Goal: Task Accomplishment & Management: Manage account settings

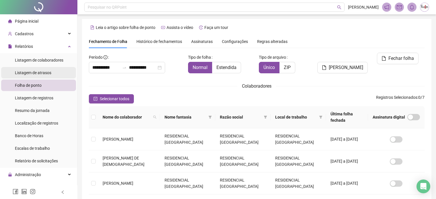
scroll to position [15, 0]
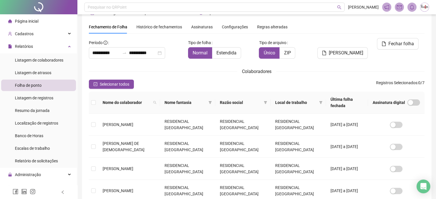
click at [24, 85] on span "Folha de ponto" at bounding box center [28, 85] width 27 height 5
click at [27, 48] on span "Relatórios" at bounding box center [24, 46] width 18 height 5
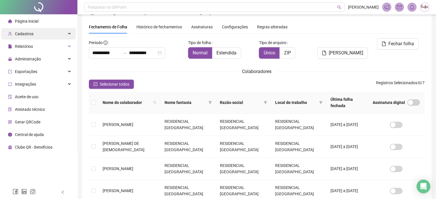
click at [25, 38] on span "Cadastros" at bounding box center [21, 33] width 26 height 11
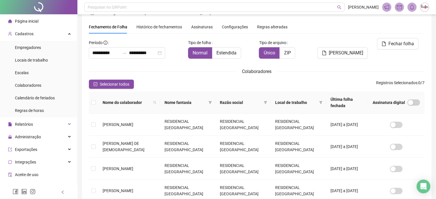
click at [28, 21] on span "Página inicial" at bounding box center [27, 21] width 24 height 5
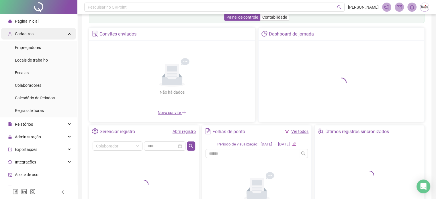
click at [28, 32] on span "Cadastros" at bounding box center [24, 34] width 19 height 5
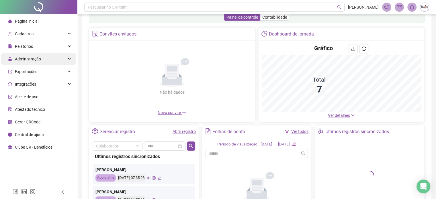
click at [35, 58] on span "Administração" at bounding box center [28, 59] width 26 height 5
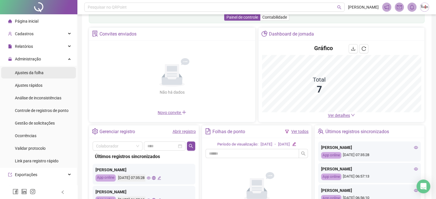
click at [32, 74] on span "Ajustes da folha" at bounding box center [29, 73] width 29 height 5
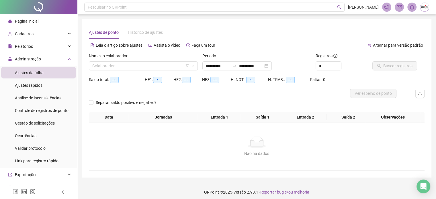
click at [114, 60] on div "Nome do colaborador" at bounding box center [143, 57] width 109 height 9
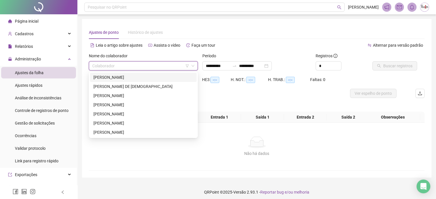
click at [116, 65] on input "search" at bounding box center [140, 66] width 97 height 9
click at [119, 78] on div "[PERSON_NAME]" at bounding box center [144, 77] width 100 height 6
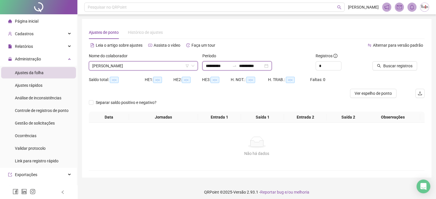
click at [222, 67] on input "**********" at bounding box center [218, 66] width 24 height 6
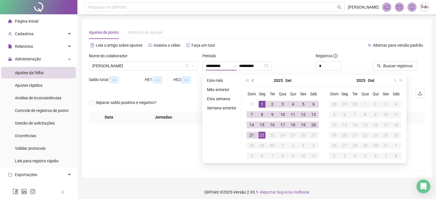
click at [253, 81] on span "prev-year" at bounding box center [253, 80] width 3 height 3
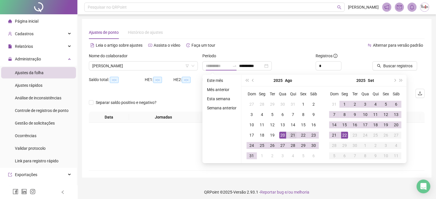
type input "**********"
click at [293, 136] on div "21" at bounding box center [293, 135] width 7 height 7
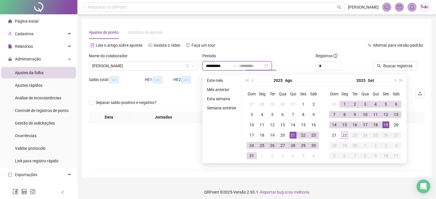
type input "**********"
click at [396, 124] on div "20" at bounding box center [396, 125] width 7 height 7
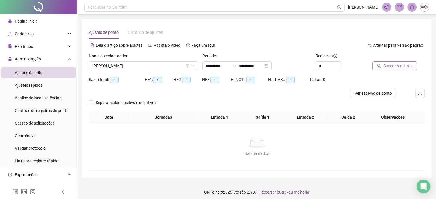
click at [388, 67] on span "Buscar registros" at bounding box center [398, 66] width 29 height 6
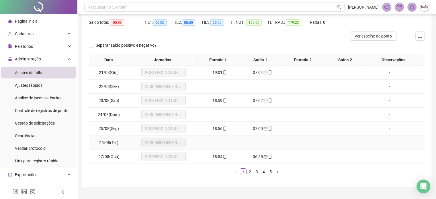
scroll to position [69, 0]
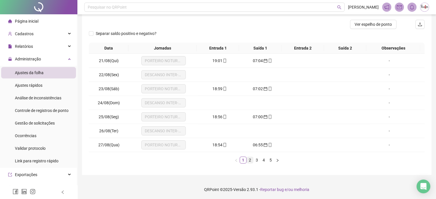
click at [250, 160] on link "2" at bounding box center [250, 160] width 6 height 6
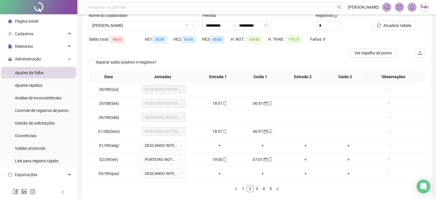
scroll to position [42, 0]
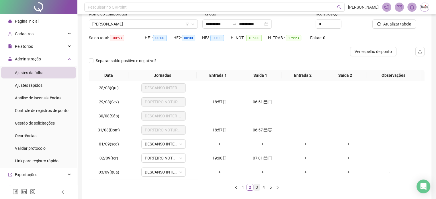
click at [256, 188] on link "3" at bounding box center [257, 187] width 6 height 6
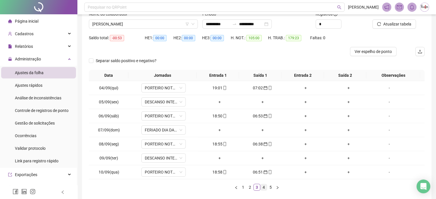
click at [264, 187] on link "4" at bounding box center [264, 187] width 6 height 6
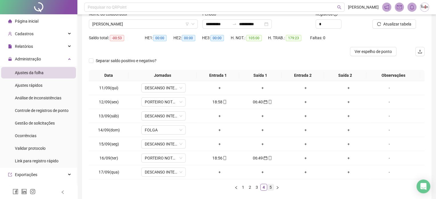
click at [271, 187] on link "5" at bounding box center [271, 187] width 6 height 6
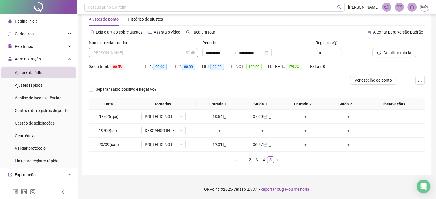
click at [172, 52] on span "[PERSON_NAME]" at bounding box center [143, 52] width 102 height 9
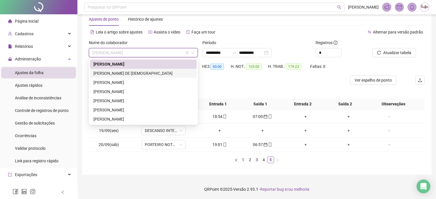
click at [143, 72] on div "[PERSON_NAME] DE [DEMOGRAPHIC_DATA]" at bounding box center [144, 73] width 100 height 6
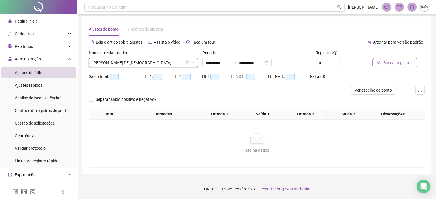
click at [389, 60] on span "Buscar registros" at bounding box center [398, 63] width 29 height 6
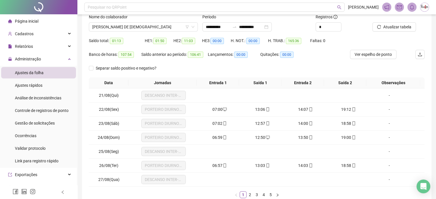
scroll to position [41, 0]
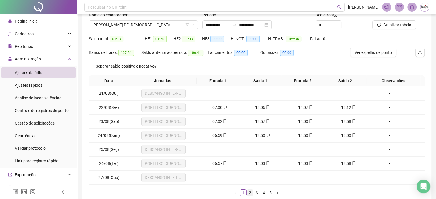
click at [251, 192] on link "2" at bounding box center [250, 193] width 6 height 6
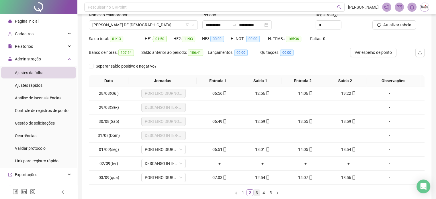
click at [257, 193] on link "3" at bounding box center [257, 193] width 6 height 6
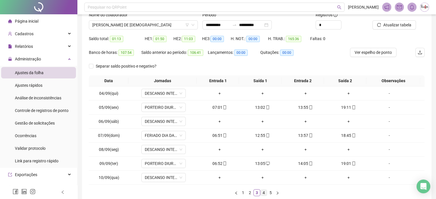
click at [263, 193] on link "4" at bounding box center [264, 193] width 6 height 6
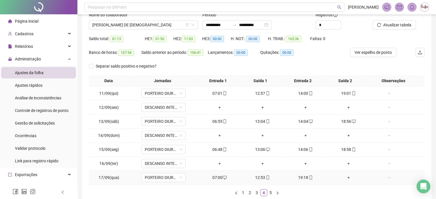
click at [344, 177] on div "+" at bounding box center [349, 178] width 38 height 6
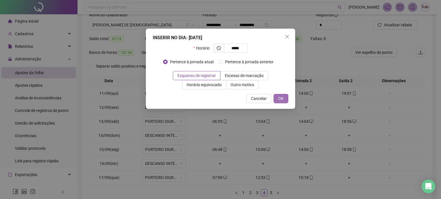
type input "*****"
click at [283, 97] on span "OK" at bounding box center [280, 99] width 5 height 6
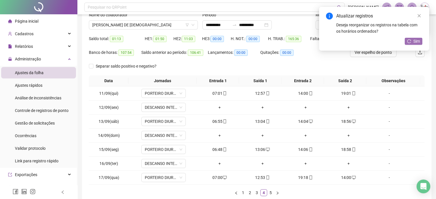
click at [410, 42] on icon "reload" at bounding box center [409, 41] width 4 height 4
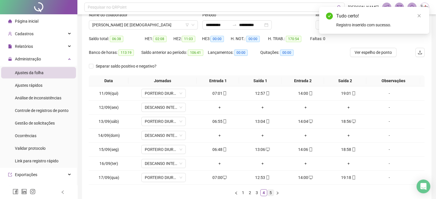
click at [272, 193] on link "5" at bounding box center [271, 193] width 6 height 6
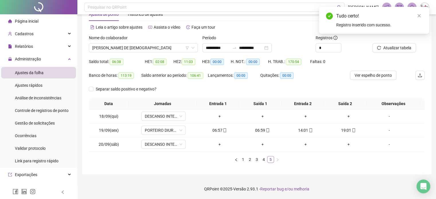
scroll to position [18, 0]
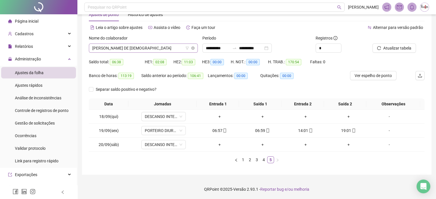
click at [164, 47] on span "[PERSON_NAME] DE [DEMOGRAPHIC_DATA]" at bounding box center [143, 48] width 102 height 9
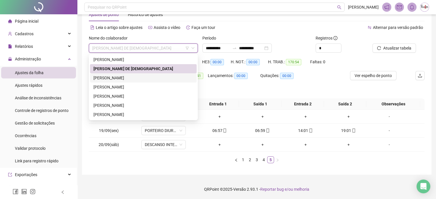
click at [135, 75] on div "[PERSON_NAME]" at bounding box center [144, 78] width 100 height 6
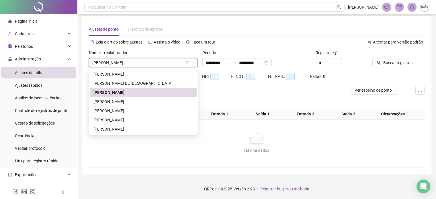
scroll to position [7, 0]
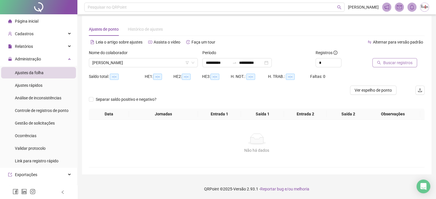
click at [405, 60] on span "Buscar registros" at bounding box center [398, 63] width 29 height 6
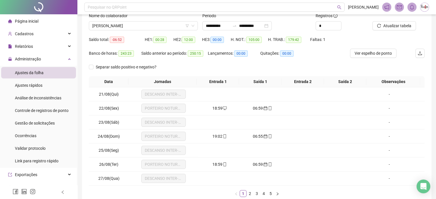
scroll to position [40, 0]
click at [436, 70] on html "**********" at bounding box center [218, 59] width 436 height 199
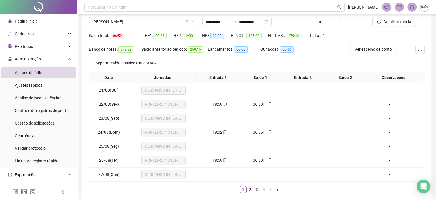
scroll to position [44, 0]
click at [248, 189] on link "2" at bounding box center [250, 189] width 6 height 6
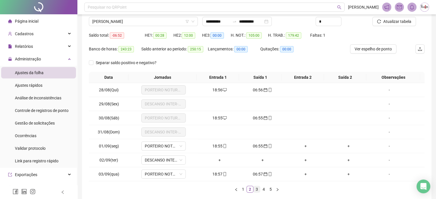
click at [257, 189] on link "3" at bounding box center [257, 189] width 6 height 6
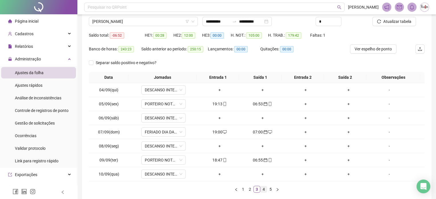
click at [263, 189] on link "4" at bounding box center [264, 189] width 6 height 6
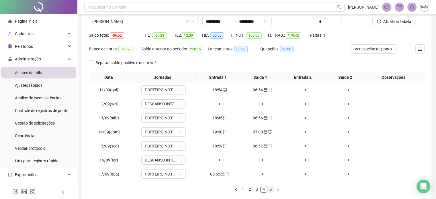
click at [269, 189] on link "5" at bounding box center [271, 189] width 6 height 6
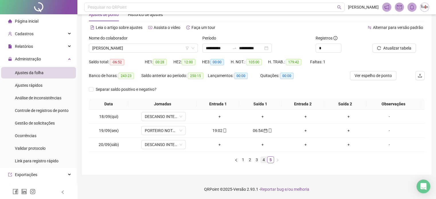
click at [263, 159] on link "4" at bounding box center [264, 160] width 6 height 6
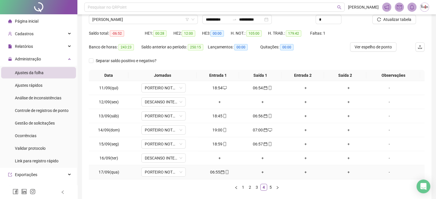
scroll to position [74, 0]
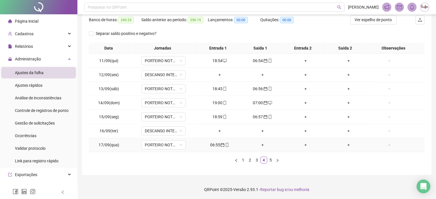
click at [261, 144] on div "+" at bounding box center [263, 145] width 38 height 6
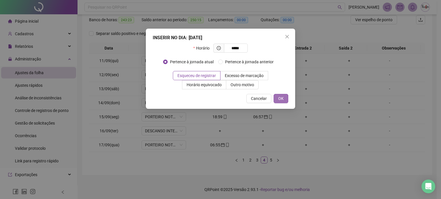
type input "*****"
click at [278, 96] on span "OK" at bounding box center [280, 99] width 5 height 6
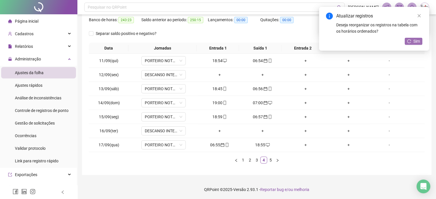
click at [413, 40] on button "Sim" at bounding box center [414, 41] width 18 height 7
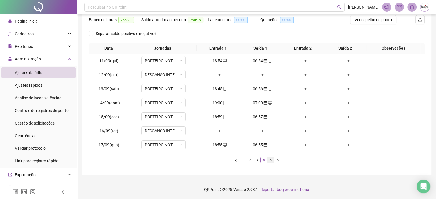
click at [272, 160] on link "5" at bounding box center [271, 160] width 6 height 6
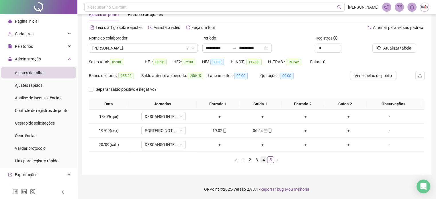
click at [263, 161] on link "4" at bounding box center [264, 160] width 6 height 6
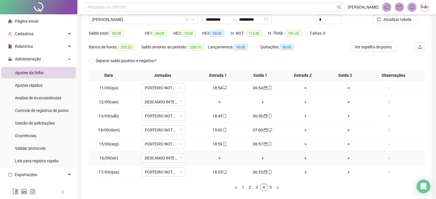
scroll to position [74, 0]
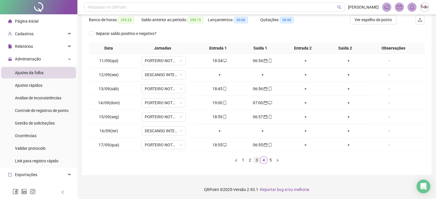
click at [257, 160] on link "3" at bounding box center [257, 160] width 6 height 6
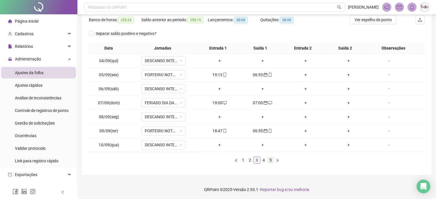
click at [270, 158] on link "5" at bounding box center [271, 160] width 6 height 6
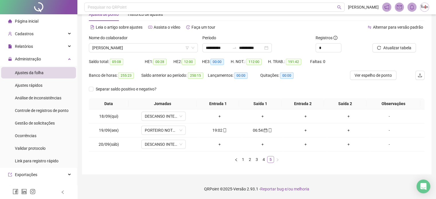
scroll to position [18, 0]
click at [166, 50] on span "[PERSON_NAME]" at bounding box center [143, 48] width 102 height 9
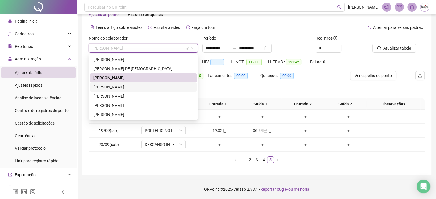
click at [132, 86] on div "[PERSON_NAME]" at bounding box center [144, 87] width 100 height 6
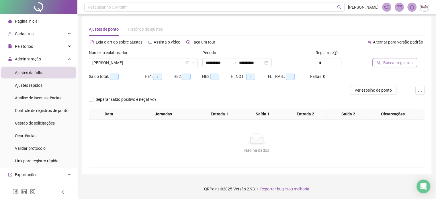
click at [393, 60] on span "Buscar registros" at bounding box center [398, 63] width 29 height 6
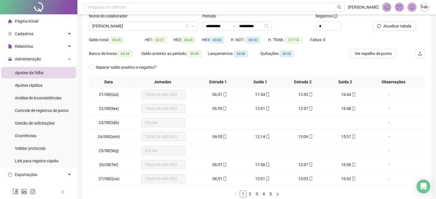
scroll to position [42, 0]
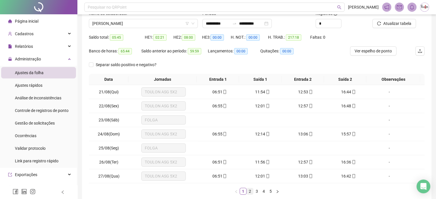
click at [252, 190] on link "2" at bounding box center [250, 192] width 6 height 6
click at [257, 191] on link "3" at bounding box center [257, 192] width 6 height 6
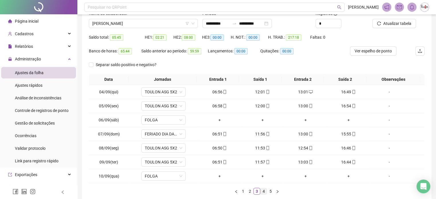
click at [263, 191] on link "4" at bounding box center [264, 192] width 6 height 6
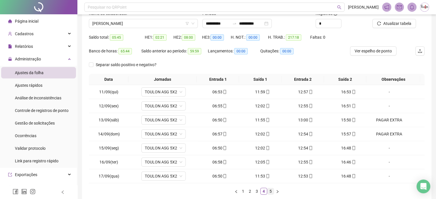
click at [269, 191] on link "5" at bounding box center [271, 192] width 6 height 6
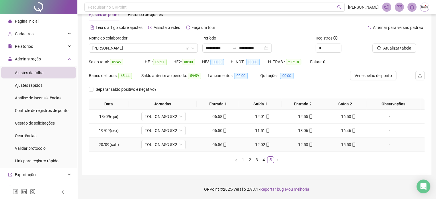
click at [388, 145] on div "-" at bounding box center [389, 145] width 34 height 6
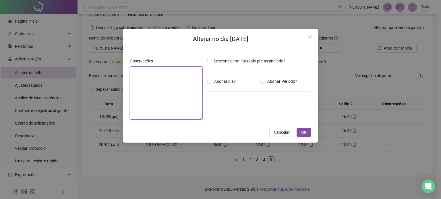
click at [165, 89] on textarea at bounding box center [166, 93] width 73 height 53
type textarea "**********"
click at [306, 132] on span "OK" at bounding box center [303, 132] width 5 height 6
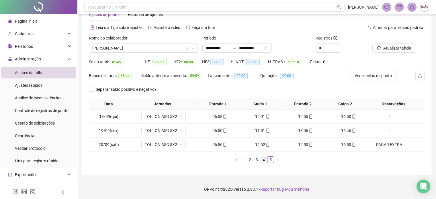
click at [263, 159] on link "4" at bounding box center [264, 160] width 6 height 6
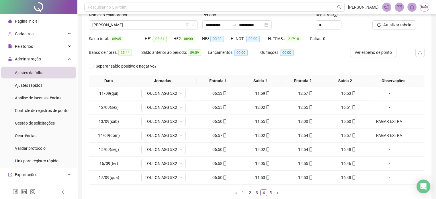
scroll to position [42, 0]
click at [270, 192] on link "5" at bounding box center [271, 192] width 6 height 6
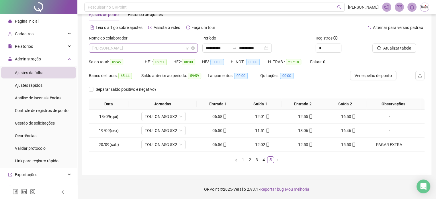
click at [163, 48] on span "[PERSON_NAME]" at bounding box center [143, 48] width 102 height 9
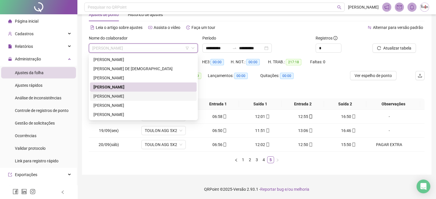
click at [133, 95] on div "[PERSON_NAME]" at bounding box center [144, 96] width 100 height 6
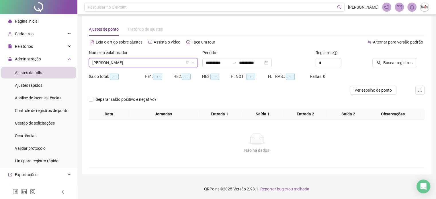
scroll to position [7, 0]
click at [385, 60] on span "Buscar registros" at bounding box center [398, 63] width 29 height 6
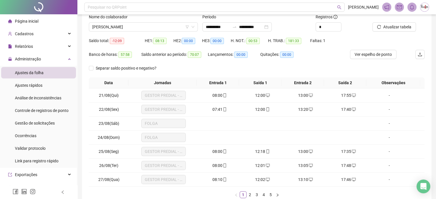
scroll to position [43, 0]
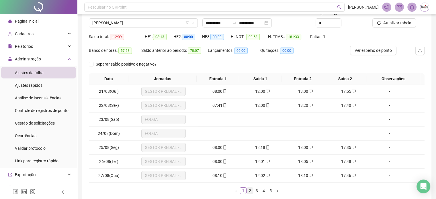
click at [248, 189] on link "2" at bounding box center [250, 191] width 6 height 6
click at [258, 192] on link "3" at bounding box center [257, 191] width 6 height 6
click at [263, 190] on link "4" at bounding box center [264, 191] width 6 height 6
click at [344, 174] on div "+" at bounding box center [349, 176] width 38 height 6
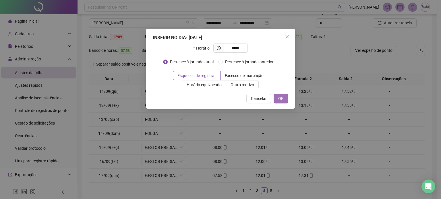
type input "*****"
click at [280, 98] on span "OK" at bounding box center [280, 99] width 5 height 6
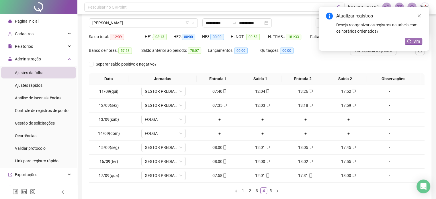
click at [415, 41] on span "Sim" at bounding box center [417, 41] width 7 height 6
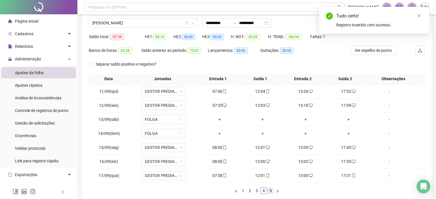
click at [272, 189] on link "5" at bounding box center [271, 191] width 6 height 6
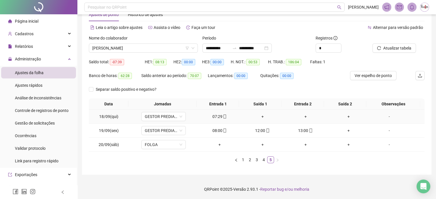
click at [259, 115] on div "+" at bounding box center [263, 117] width 38 height 6
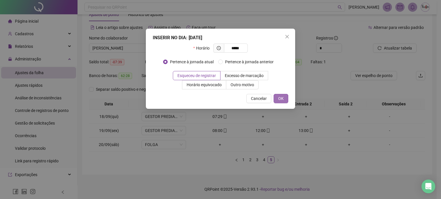
type input "*****"
click at [285, 96] on button "OK" at bounding box center [280, 98] width 15 height 9
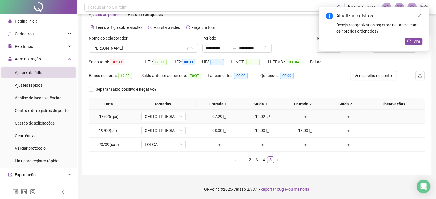
click at [303, 116] on div "+" at bounding box center [306, 117] width 38 height 6
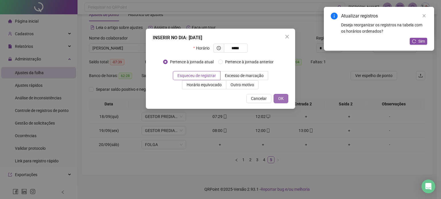
type input "*****"
click at [283, 101] on span "OK" at bounding box center [280, 99] width 5 height 6
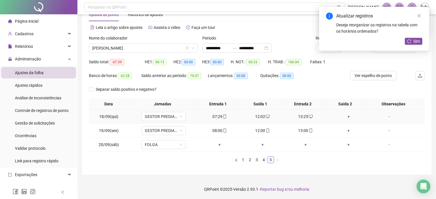
click at [345, 116] on div "+" at bounding box center [349, 117] width 38 height 6
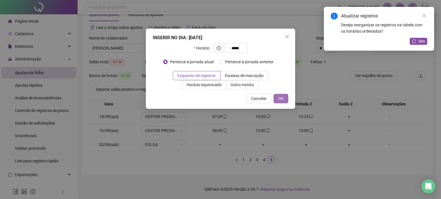
type input "*****"
click at [283, 102] on span "OK" at bounding box center [280, 99] width 5 height 6
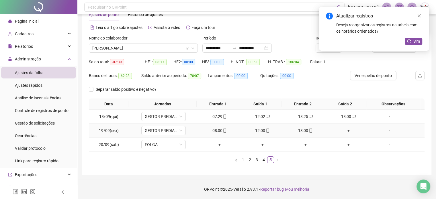
click at [344, 132] on div "+" at bounding box center [349, 131] width 38 height 6
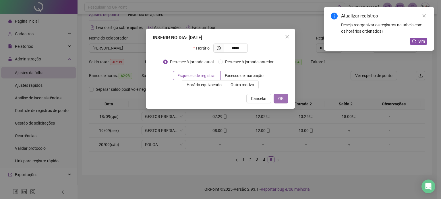
type input "*****"
click at [280, 97] on span "OK" at bounding box center [280, 99] width 5 height 6
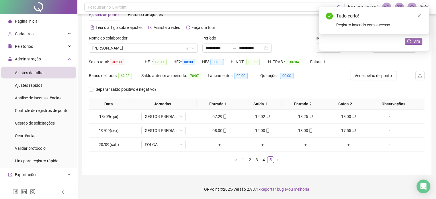
click at [418, 42] on span "Sim" at bounding box center [417, 41] width 7 height 6
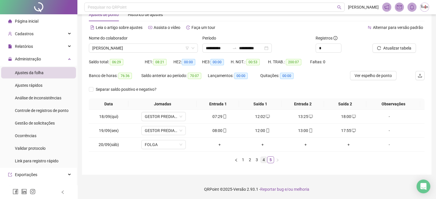
click at [263, 159] on link "4" at bounding box center [264, 160] width 6 height 6
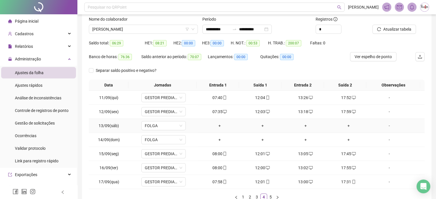
scroll to position [46, 0]
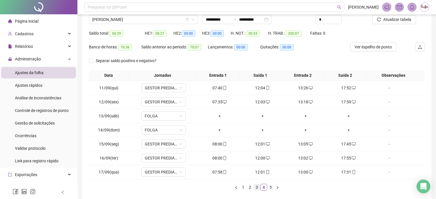
click at [257, 186] on link "3" at bounding box center [257, 187] width 6 height 6
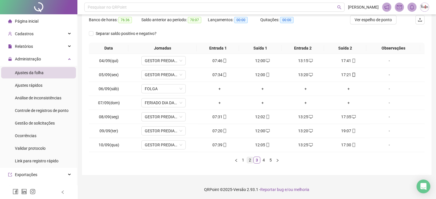
click at [248, 160] on link "2" at bounding box center [250, 160] width 6 height 6
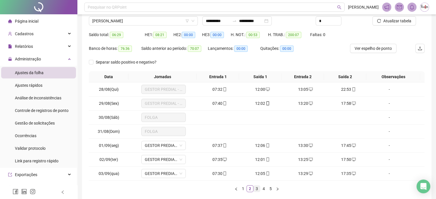
click at [258, 188] on link "3" at bounding box center [257, 189] width 6 height 6
click at [262, 189] on link "4" at bounding box center [264, 189] width 6 height 6
click at [271, 187] on link "5" at bounding box center [271, 189] width 6 height 6
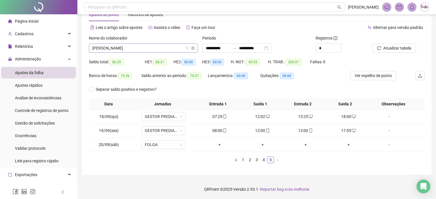
click at [155, 50] on span "[PERSON_NAME]" at bounding box center [143, 48] width 102 height 9
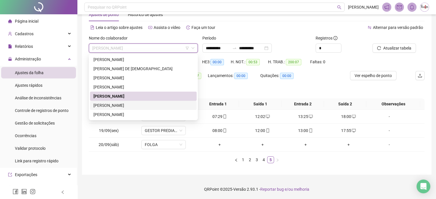
click at [126, 105] on div "[PERSON_NAME]" at bounding box center [144, 105] width 100 height 6
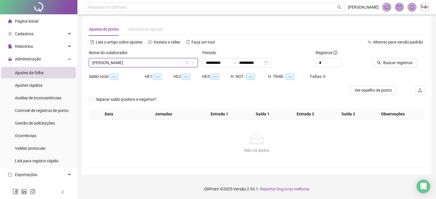
scroll to position [7, 0]
click at [388, 61] on span "Buscar registros" at bounding box center [398, 63] width 29 height 6
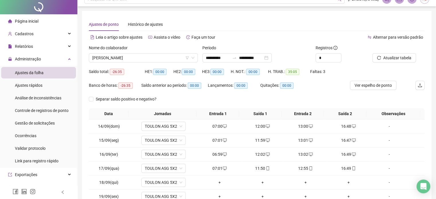
scroll to position [0, 0]
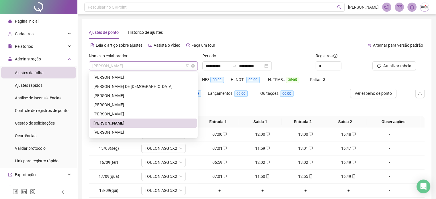
click at [130, 67] on span "[PERSON_NAME]" at bounding box center [143, 66] width 102 height 9
click at [118, 133] on div "[PERSON_NAME]" at bounding box center [144, 132] width 100 height 6
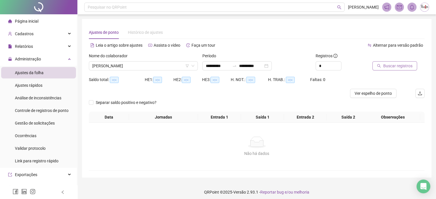
click at [403, 67] on span "Buscar registros" at bounding box center [398, 66] width 29 height 6
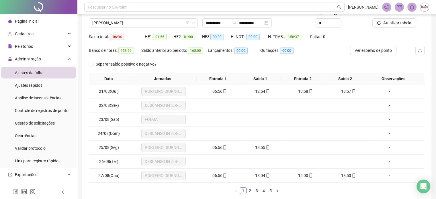
scroll to position [44, 0]
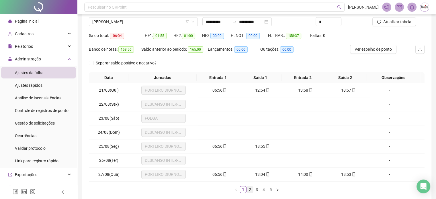
click at [252, 188] on link "2" at bounding box center [250, 190] width 6 height 6
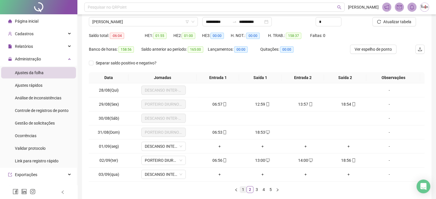
click at [242, 190] on link "1" at bounding box center [243, 190] width 6 height 6
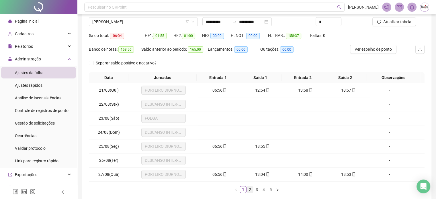
click at [250, 189] on link "2" at bounding box center [250, 190] width 6 height 6
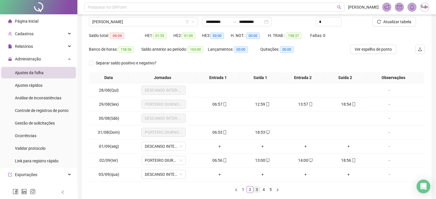
click at [257, 190] on link "3" at bounding box center [257, 190] width 6 height 6
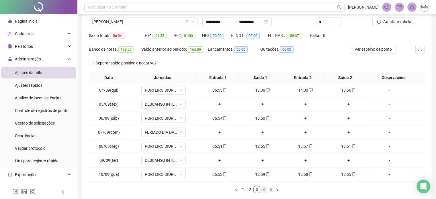
click at [264, 189] on link "4" at bounding box center [264, 190] width 6 height 6
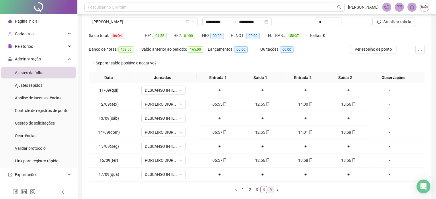
click at [271, 187] on link "5" at bounding box center [271, 190] width 6 height 6
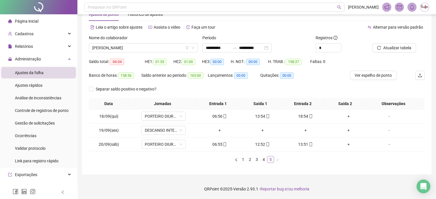
scroll to position [18, 0]
click at [343, 116] on div "+" at bounding box center [349, 117] width 38 height 6
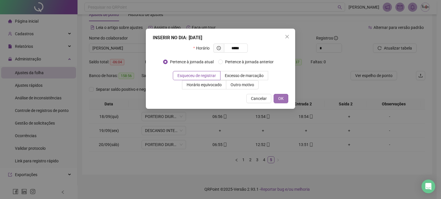
type input "*****"
click at [285, 97] on button "OK" at bounding box center [280, 98] width 15 height 9
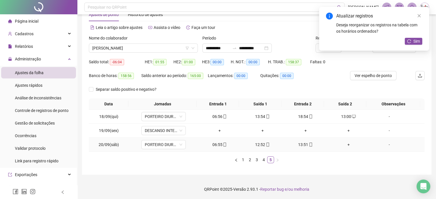
click at [345, 145] on div "+" at bounding box center [349, 145] width 38 height 6
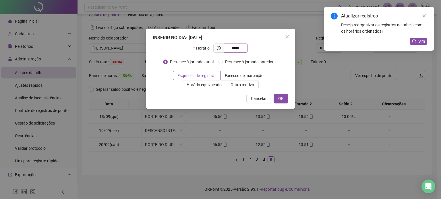
click at [233, 50] on input "*****" at bounding box center [235, 48] width 16 height 6
click at [242, 48] on span at bounding box center [242, 48] width 4 height 6
drag, startPoint x: 239, startPoint y: 48, endPoint x: 223, endPoint y: 48, distance: 16.1
click at [223, 48] on span "*****" at bounding box center [230, 48] width 34 height 9
type input "*****"
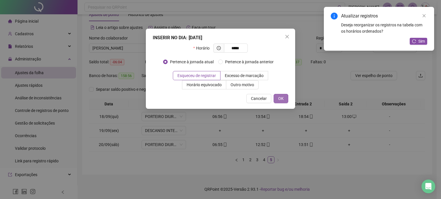
click at [285, 100] on button "OK" at bounding box center [280, 98] width 15 height 9
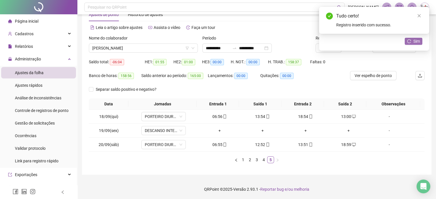
click at [414, 42] on span "Sim" at bounding box center [417, 41] width 7 height 6
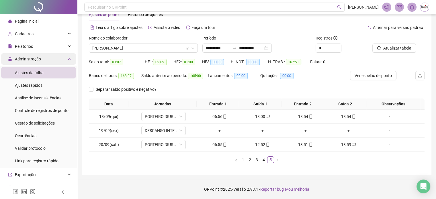
click at [34, 58] on span "Administração" at bounding box center [28, 59] width 26 height 5
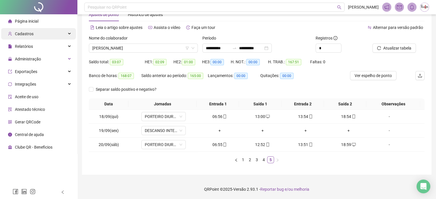
click at [32, 35] on span "Cadastros" at bounding box center [24, 34] width 19 height 5
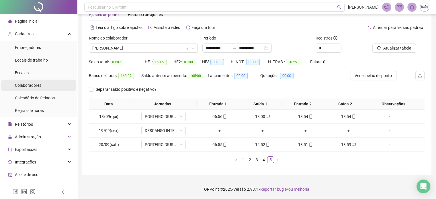
click at [30, 85] on span "Colaboradores" at bounding box center [28, 85] width 26 height 5
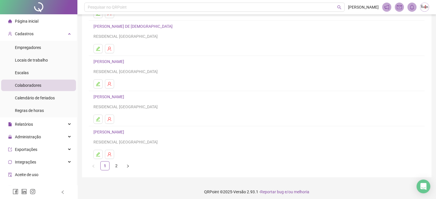
scroll to position [78, 0]
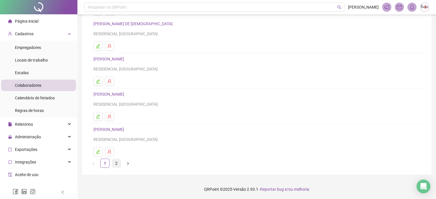
click at [116, 163] on link "2" at bounding box center [116, 163] width 9 height 9
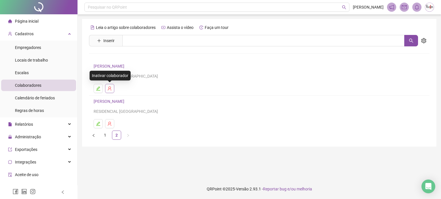
click at [109, 89] on icon "user-delete" at bounding box center [110, 89] width 4 height 4
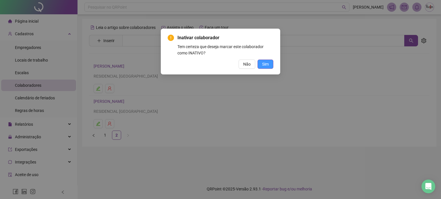
click at [268, 64] on span "Sim" at bounding box center [265, 64] width 7 height 6
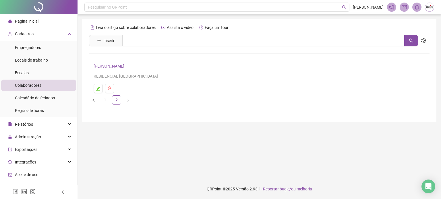
click at [35, 89] on div "Colaboradores" at bounding box center [28, 85] width 26 height 11
click at [107, 102] on link "1" at bounding box center [105, 100] width 9 height 9
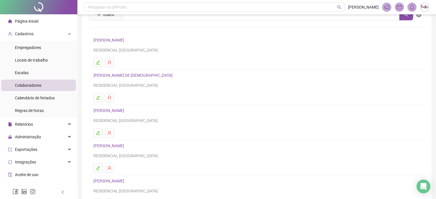
scroll to position [20, 0]
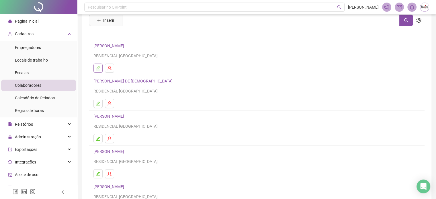
click at [96, 67] on icon "edit" at bounding box center [98, 68] width 5 height 5
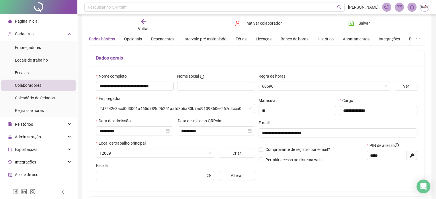
scroll to position [23, 0]
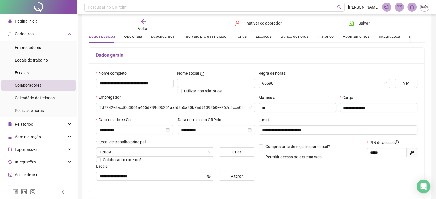
type input "**********"
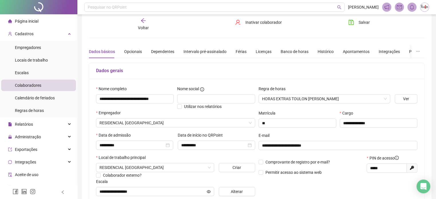
scroll to position [0, 0]
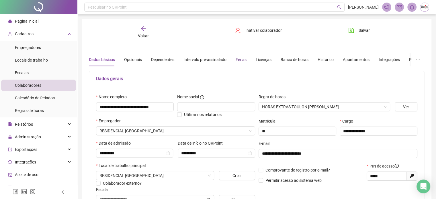
click at [240, 58] on div "Férias" at bounding box center [241, 60] width 11 height 6
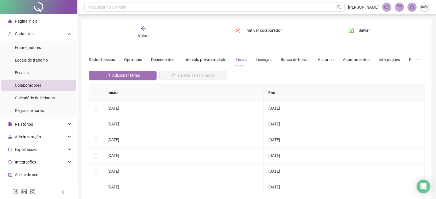
click at [129, 74] on span "Adicionar férias" at bounding box center [126, 75] width 28 height 6
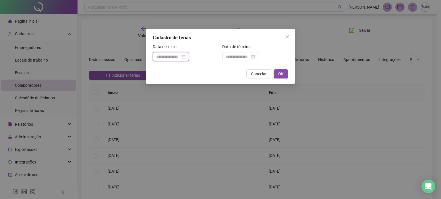
click at [180, 57] on input at bounding box center [168, 57] width 24 height 6
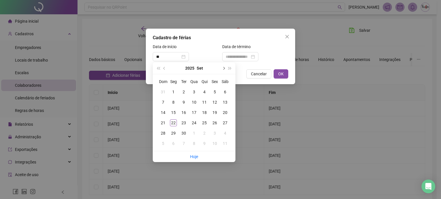
click at [224, 69] on span "next-year" at bounding box center [223, 68] width 3 height 3
type input "**********"
click at [205, 91] on div "2" at bounding box center [204, 92] width 7 height 7
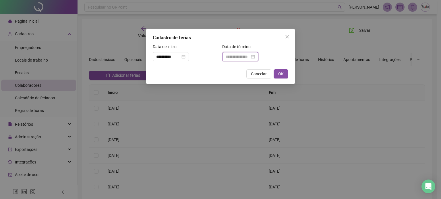
click at [238, 58] on input at bounding box center [238, 57] width 24 height 6
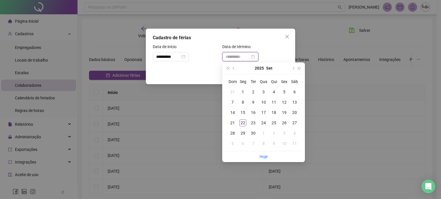
type input "**********"
click at [292, 69] on span "next-year" at bounding box center [292, 68] width 3 height 3
type input "**********"
click at [283, 130] on div "31" at bounding box center [284, 133] width 7 height 7
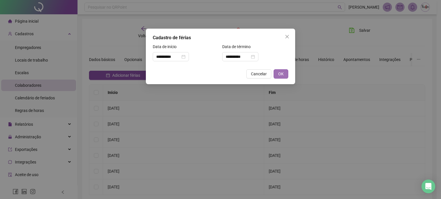
click at [278, 75] on span "OK" at bounding box center [280, 74] width 5 height 6
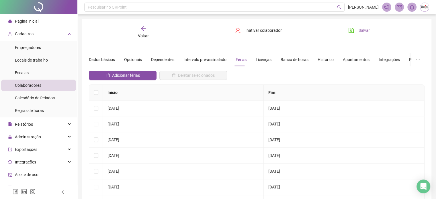
click at [352, 28] on icon "save" at bounding box center [351, 30] width 5 height 5
click at [355, 30] on button "Salvar" at bounding box center [359, 30] width 30 height 9
click at [30, 85] on span "Colaboradores" at bounding box center [28, 85] width 26 height 5
click at [143, 28] on icon "arrow-left" at bounding box center [144, 29] width 6 height 6
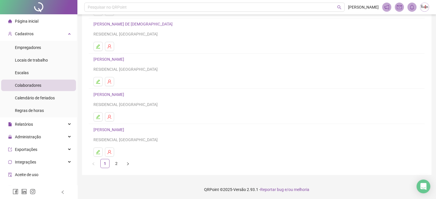
scroll to position [78, 0]
click at [99, 116] on icon "edit" at bounding box center [98, 116] width 5 height 5
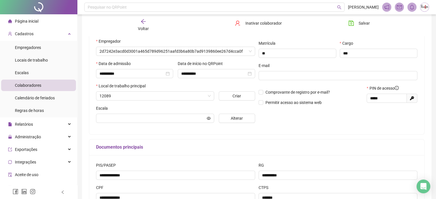
scroll to position [81, 0]
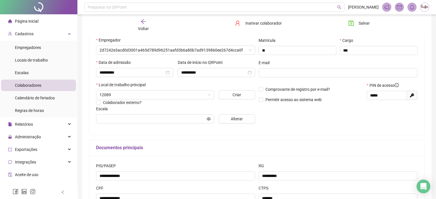
type input "**********"
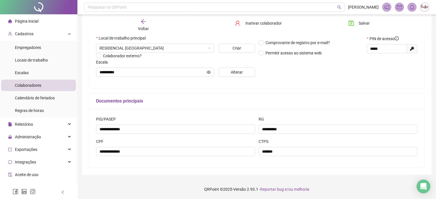
scroll to position [128, 0]
click at [240, 72] on span "Alterar" at bounding box center [237, 72] width 12 height 6
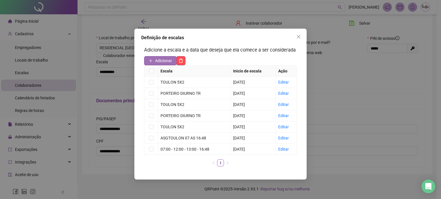
click at [162, 59] on span "Adicionar" at bounding box center [163, 61] width 17 height 6
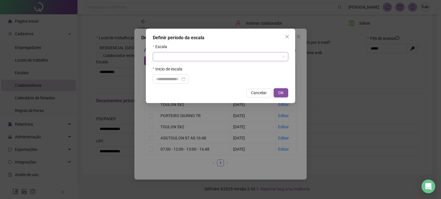
click at [165, 58] on input "search" at bounding box center [217, 57] width 123 height 9
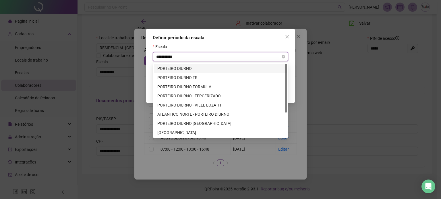
type input "**********"
click at [176, 78] on div "PORTEIRO DIURNO TR" at bounding box center [220, 78] width 126 height 6
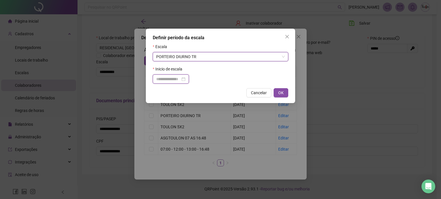
click at [172, 78] on input at bounding box center [168, 79] width 24 height 6
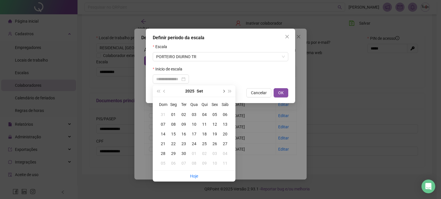
click at [224, 89] on button "next-year" at bounding box center [223, 91] width 6 height 11
type input "**********"
click at [214, 114] on div "03" at bounding box center [214, 115] width 10 height 6
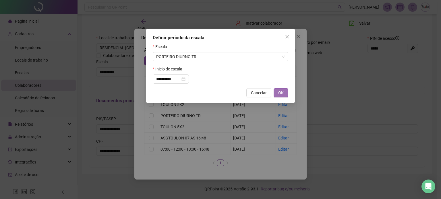
click at [281, 94] on span "OK" at bounding box center [280, 93] width 5 height 6
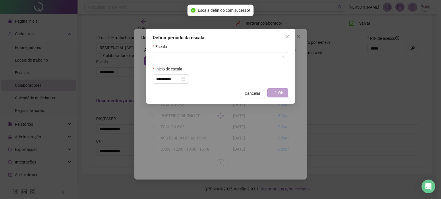
type input "**********"
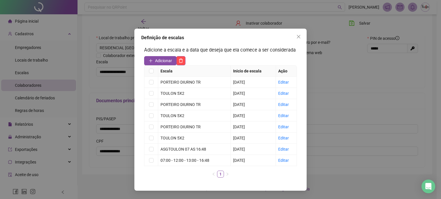
drag, startPoint x: 298, startPoint y: 36, endPoint x: 304, endPoint y: 35, distance: 6.1
click at [298, 36] on icon "close" at bounding box center [298, 36] width 3 height 3
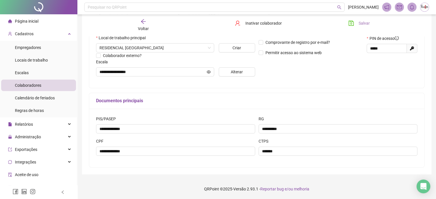
click at [358, 22] on button "Salvar" at bounding box center [359, 23] width 30 height 9
click at [32, 86] on span "Colaboradores" at bounding box center [28, 85] width 26 height 5
click at [143, 21] on icon "arrow-left" at bounding box center [144, 22] width 6 height 6
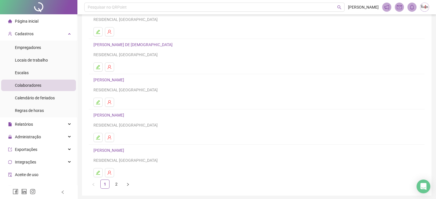
scroll to position [57, 0]
click at [98, 66] on icon "edit" at bounding box center [98, 66] width 5 height 5
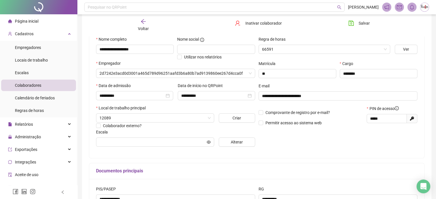
scroll to position [60, 0]
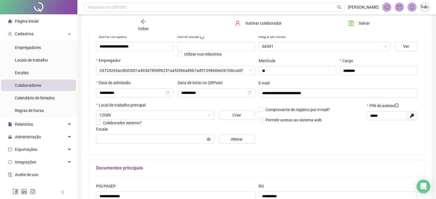
type input "**********"
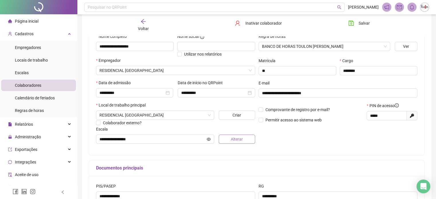
click at [236, 141] on span "Alterar" at bounding box center [237, 139] width 12 height 6
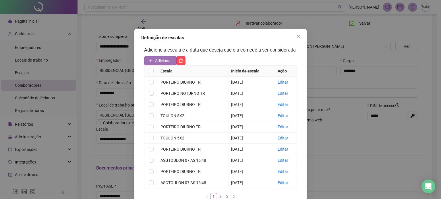
click at [162, 61] on span "Adicionar" at bounding box center [163, 61] width 17 height 6
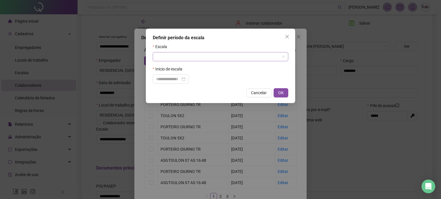
click at [176, 60] on input "search" at bounding box center [217, 57] width 123 height 9
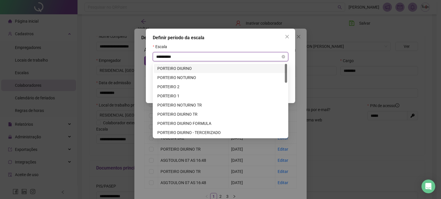
type input "**********"
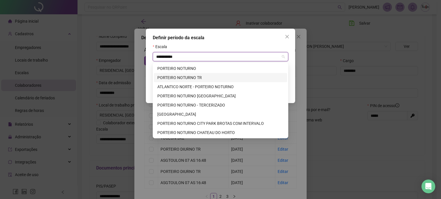
click at [177, 79] on div "PORTEIRO NOTURNO TR" at bounding box center [220, 78] width 126 height 6
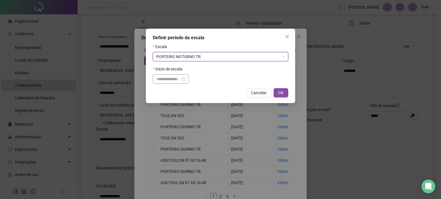
click at [185, 79] on div at bounding box center [170, 79] width 29 height 6
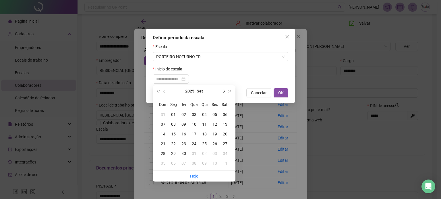
click at [223, 92] on span "next-year" at bounding box center [223, 91] width 3 height 3
type input "**********"
click at [204, 114] on div "02" at bounding box center [204, 115] width 10 height 6
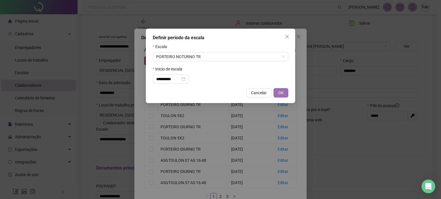
click at [283, 93] on span "OK" at bounding box center [280, 93] width 5 height 6
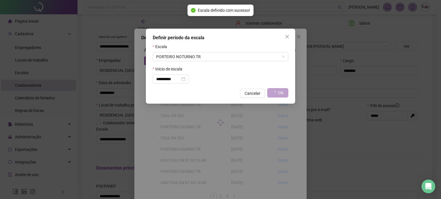
type input "**********"
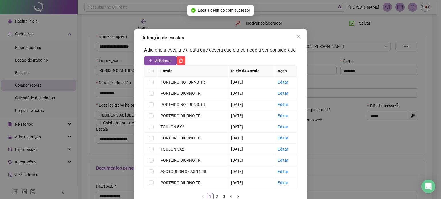
drag, startPoint x: 296, startPoint y: 36, endPoint x: 308, endPoint y: 36, distance: 11.5
click at [297, 36] on icon "close" at bounding box center [298, 36] width 3 height 3
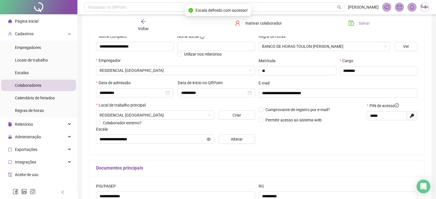
click at [356, 25] on button "Salvar" at bounding box center [359, 23] width 30 height 9
click at [358, 24] on button "Salvar" at bounding box center [359, 23] width 30 height 9
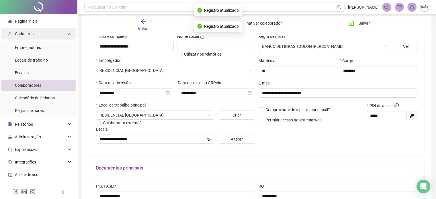
click at [30, 36] on span "Cadastros" at bounding box center [21, 33] width 26 height 11
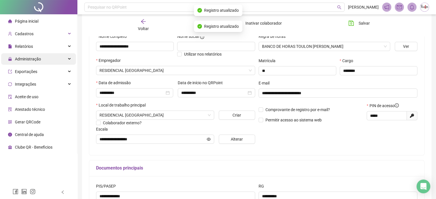
click at [32, 54] on span "Administração" at bounding box center [24, 58] width 33 height 11
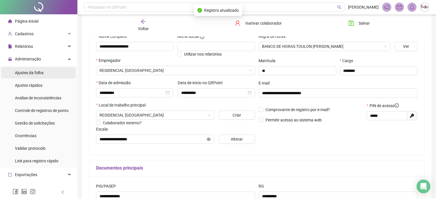
click at [31, 71] on span "Ajustes da folha" at bounding box center [29, 73] width 29 height 5
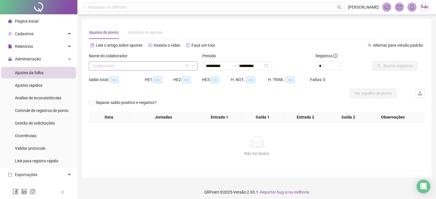
click at [114, 64] on input "search" at bounding box center [140, 66] width 97 height 9
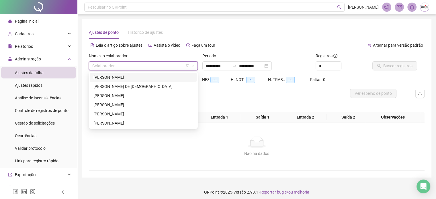
click at [112, 76] on div "[PERSON_NAME]" at bounding box center [144, 77] width 100 height 6
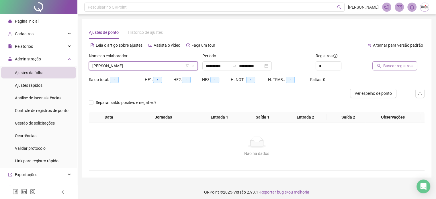
click at [390, 64] on span "Buscar registros" at bounding box center [398, 66] width 29 height 6
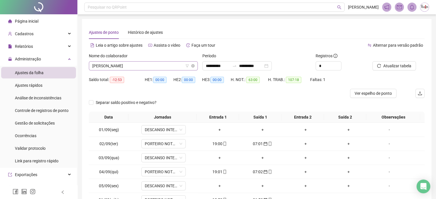
click at [139, 67] on span "[PERSON_NAME]" at bounding box center [143, 66] width 102 height 9
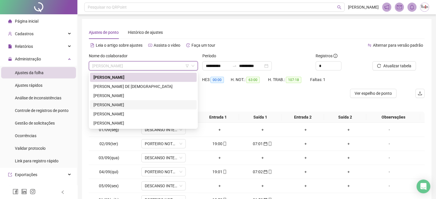
click at [124, 104] on div "[PERSON_NAME]" at bounding box center [144, 105] width 100 height 6
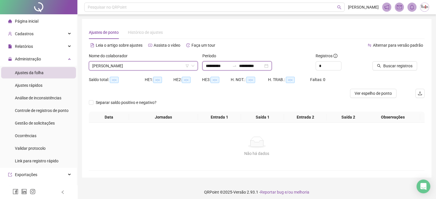
click at [216, 66] on input "**********" at bounding box center [218, 66] width 24 height 6
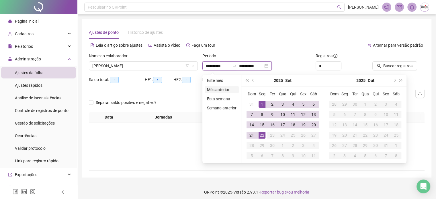
type input "**********"
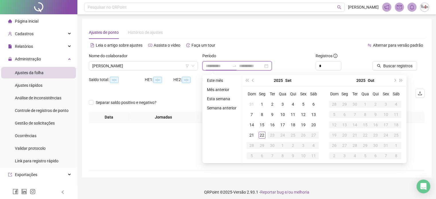
type input "**********"
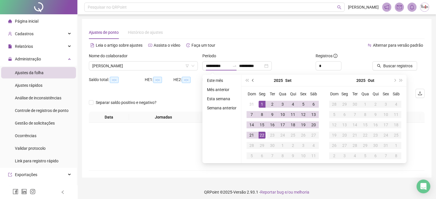
click at [253, 80] on span "prev-year" at bounding box center [253, 80] width 3 height 3
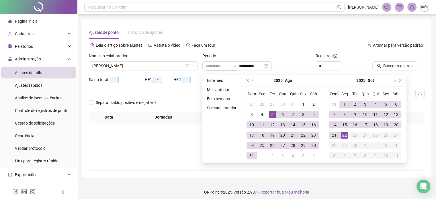
type input "**********"
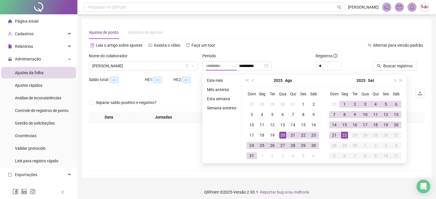
click at [283, 135] on div "20" at bounding box center [282, 135] width 7 height 7
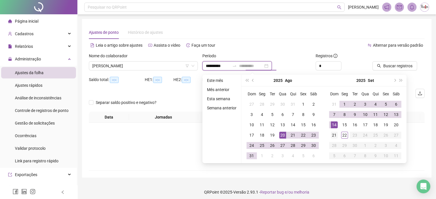
type input "**********"
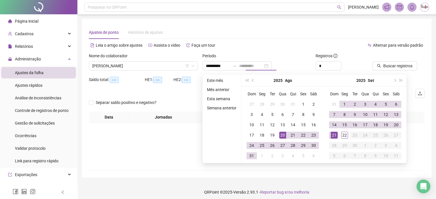
click at [331, 134] on div "21" at bounding box center [334, 135] width 7 height 7
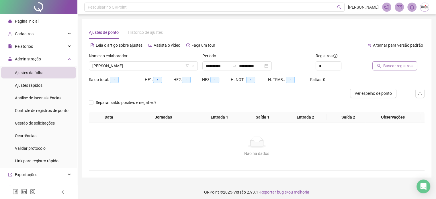
click at [399, 64] on span "Buscar registros" at bounding box center [398, 66] width 29 height 6
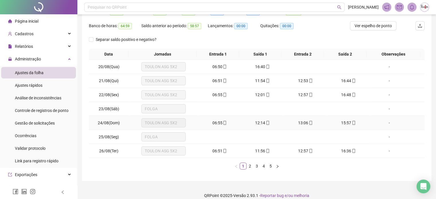
scroll to position [74, 0]
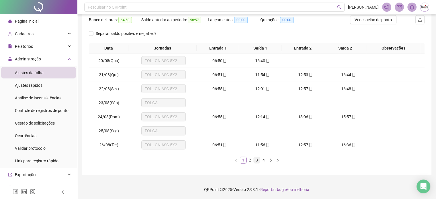
click at [258, 160] on link "3" at bounding box center [257, 160] width 6 height 6
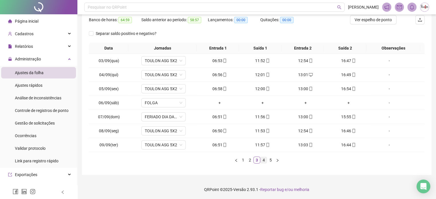
click at [264, 160] on link "4" at bounding box center [264, 160] width 6 height 6
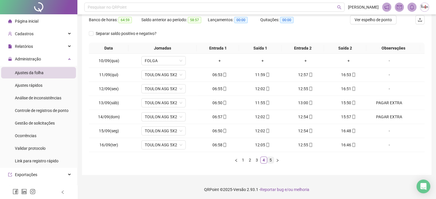
click at [269, 158] on link "5" at bounding box center [271, 160] width 6 height 6
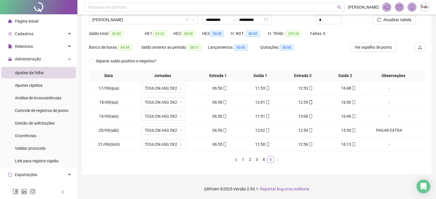
scroll to position [46, 0]
click at [36, 78] on div "Ajustes da folha" at bounding box center [29, 72] width 29 height 11
click at [33, 58] on span "Administração" at bounding box center [28, 59] width 26 height 5
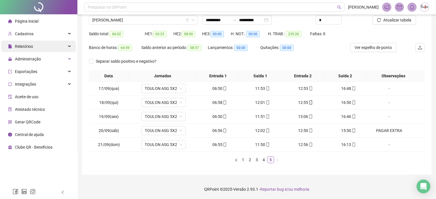
click at [29, 48] on span "Relatórios" at bounding box center [24, 46] width 18 height 5
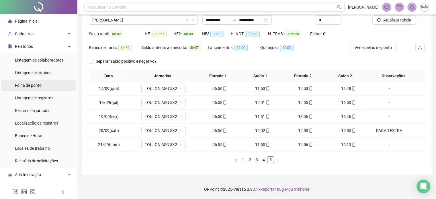
click at [35, 85] on span "Folha de ponto" at bounding box center [28, 85] width 27 height 5
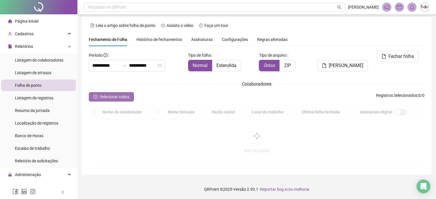
scroll to position [15, 0]
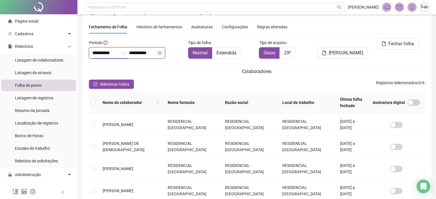
click at [101, 54] on input "**********" at bounding box center [106, 53] width 28 height 7
type input "**********"
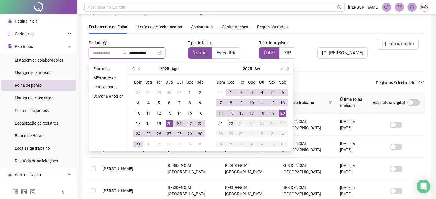
type input "**********"
click at [180, 124] on div "21" at bounding box center [179, 123] width 7 height 7
type input "**********"
click at [281, 114] on div "20" at bounding box center [282, 113] width 7 height 7
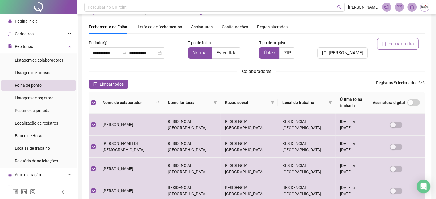
click at [396, 44] on span "Fechar folha" at bounding box center [402, 43] width 26 height 7
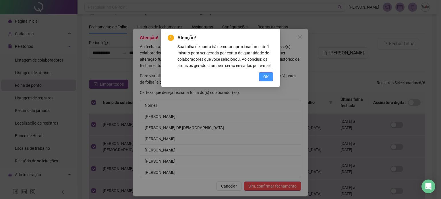
click at [269, 77] on button "OK" at bounding box center [266, 76] width 15 height 9
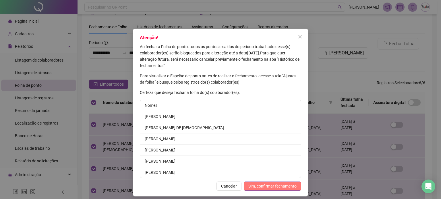
click at [263, 185] on span "Sim, confirmar fechamento" at bounding box center [272, 186] width 48 height 6
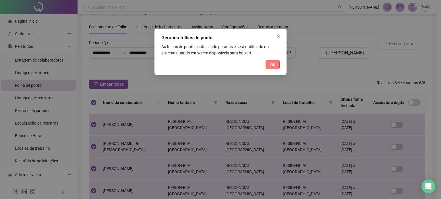
click at [272, 65] on span "Ok" at bounding box center [272, 65] width 5 height 6
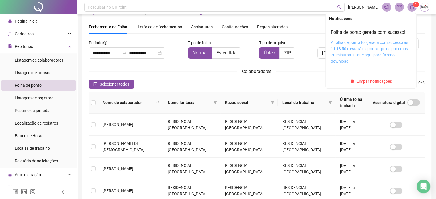
click at [380, 56] on link "A folha de ponto foi gerada com sucesso às 11:18:50 e estará disponível pelos p…" at bounding box center [369, 52] width 77 height 24
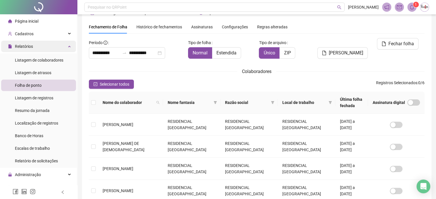
click at [34, 47] on div "Relatórios" at bounding box center [38, 46] width 75 height 11
